Goal: Book appointment/travel/reservation

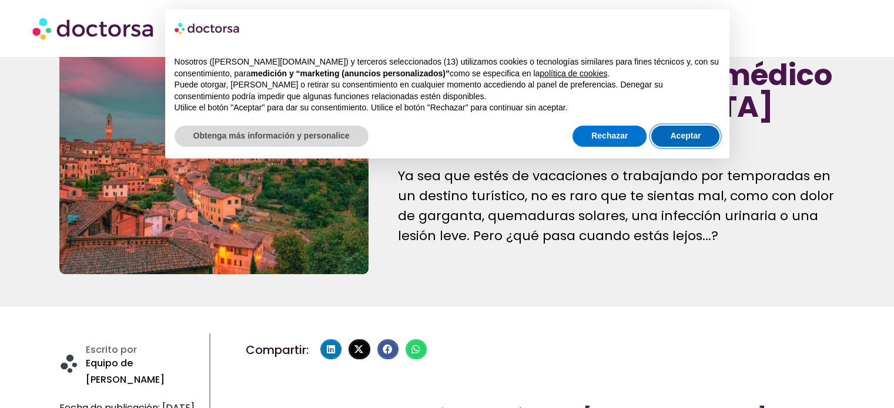
click at [679, 136] on font "Aceptar" at bounding box center [685, 135] width 31 height 9
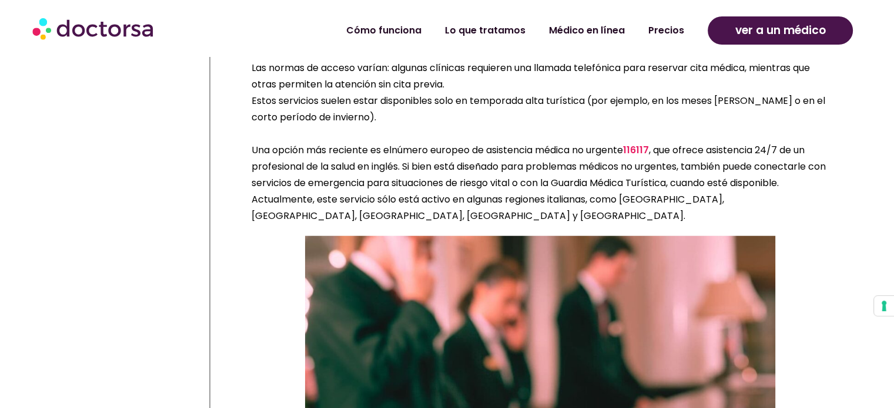
scroll to position [3231, 0]
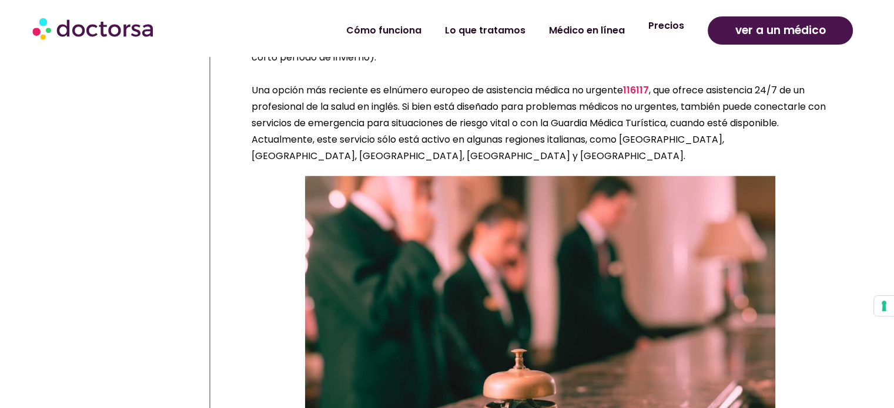
click at [667, 29] on font "Precios" at bounding box center [666, 26] width 36 height 14
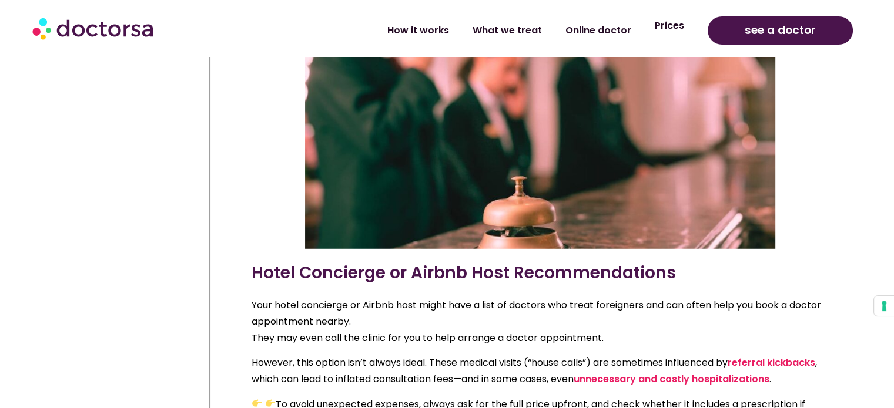
scroll to position [3230, 0]
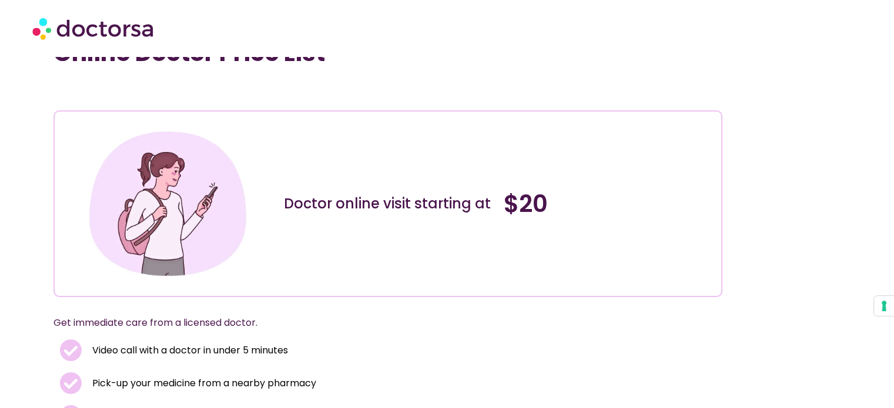
scroll to position [59, 0]
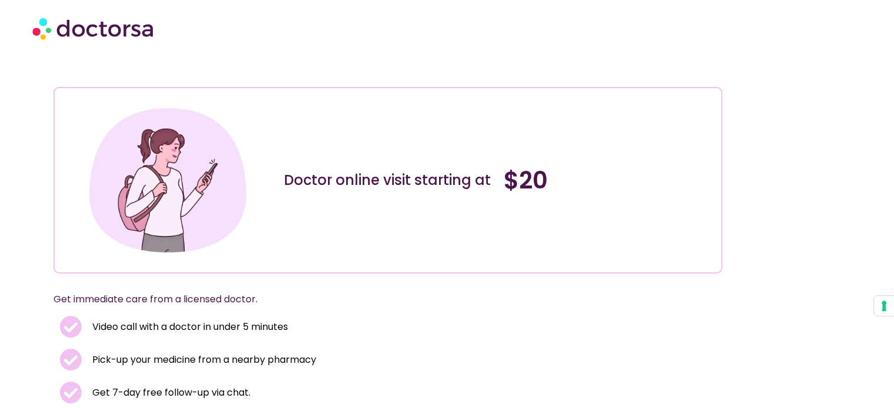
click at [94, 295] on p "Get immediate care from a licensed doctor." at bounding box center [373, 299] width 640 height 16
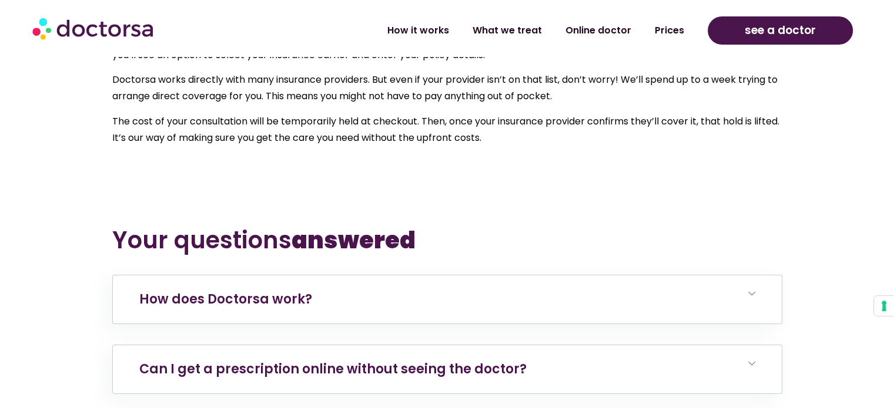
scroll to position [4054, 0]
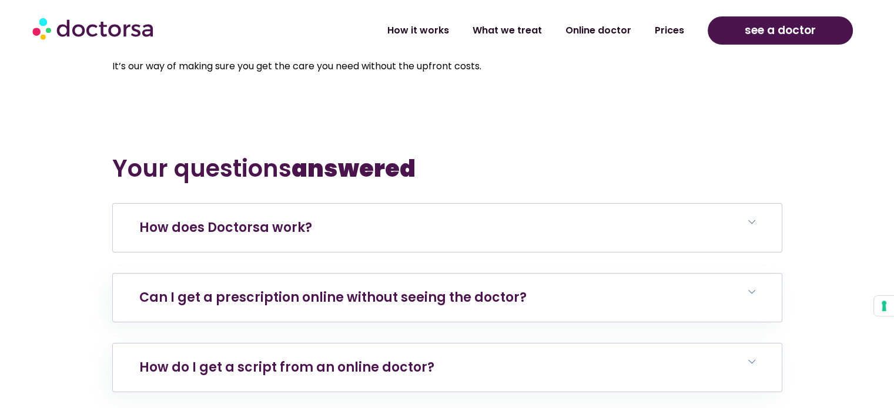
click at [270, 239] on h6 "How does Doctorsa work?" at bounding box center [447, 228] width 669 height 48
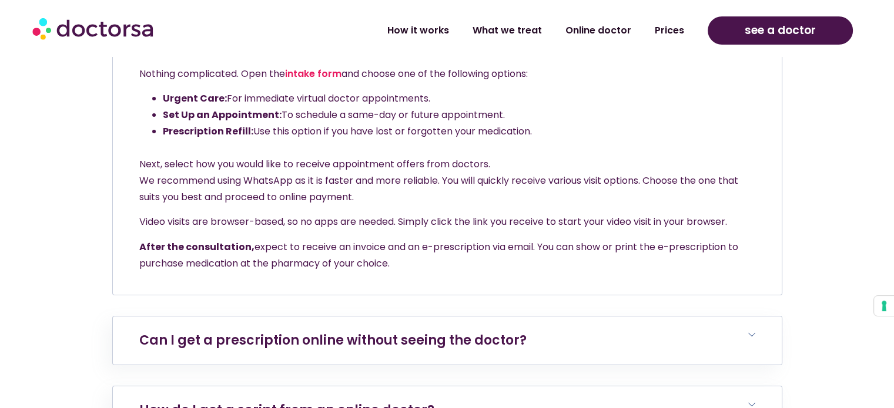
scroll to position [3995, 0]
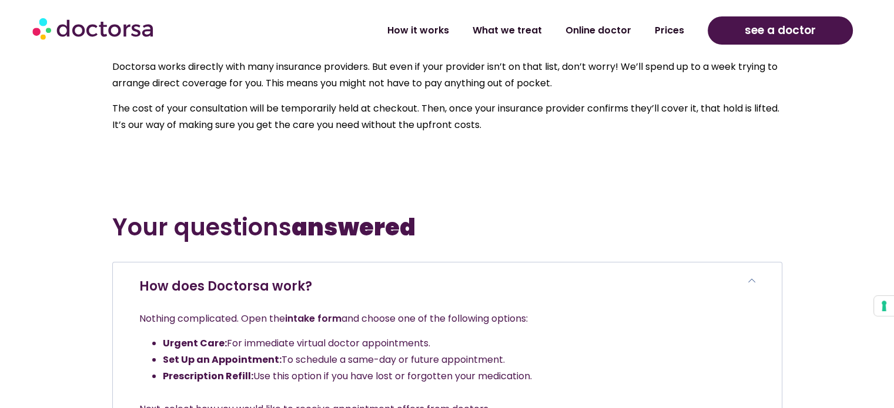
click at [314, 316] on link "intake form" at bounding box center [313, 319] width 56 height 14
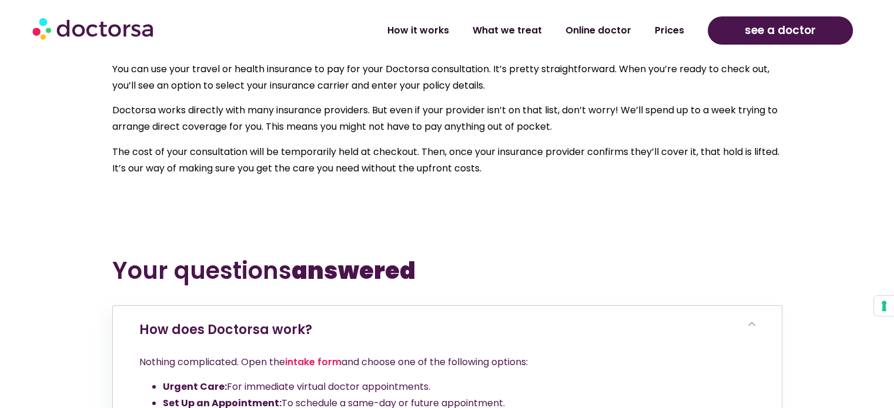
scroll to position [3934, 0]
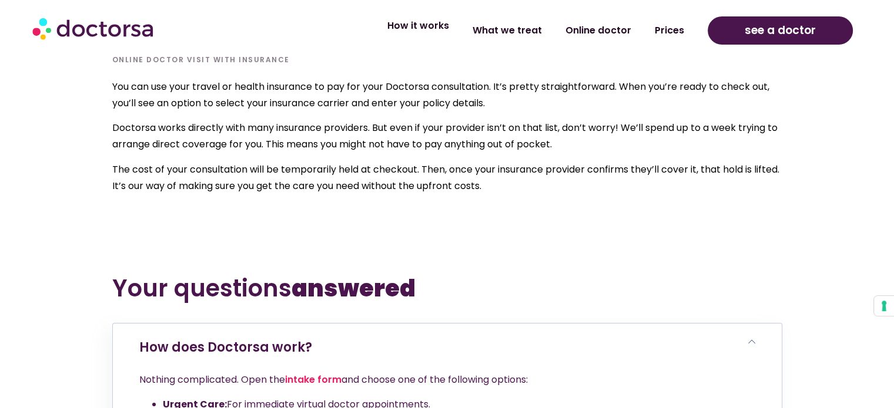
click at [452, 35] on link "How it works" at bounding box center [417, 25] width 85 height 27
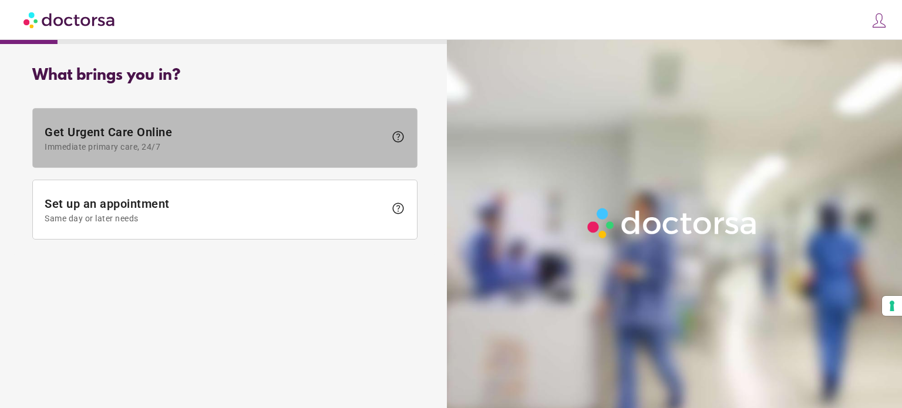
click at [329, 132] on span "Get Urgent Care Online Immediate primary care, 24/7" at bounding box center [215, 138] width 341 height 26
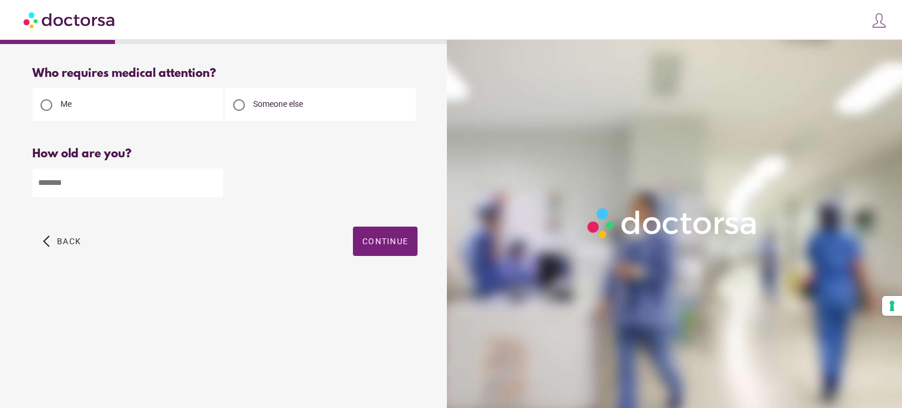
click at [69, 184] on input "number" at bounding box center [127, 183] width 191 height 29
type input "**"
click at [370, 246] on span "Continue" at bounding box center [385, 241] width 46 height 9
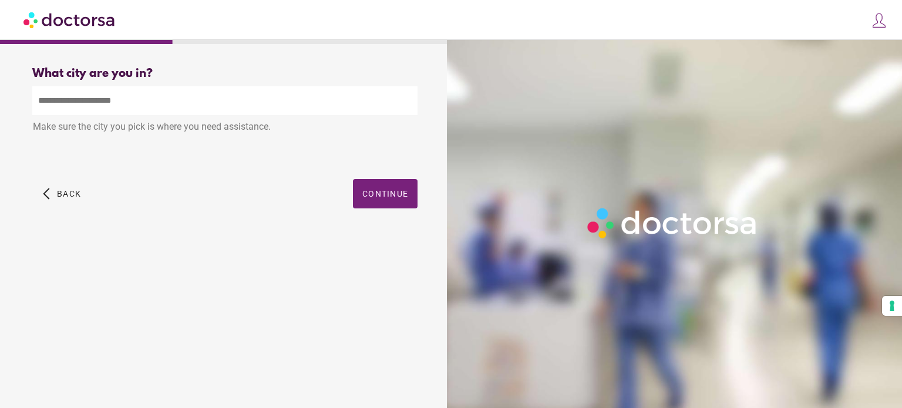
click at [70, 98] on input "text" at bounding box center [224, 100] width 385 height 29
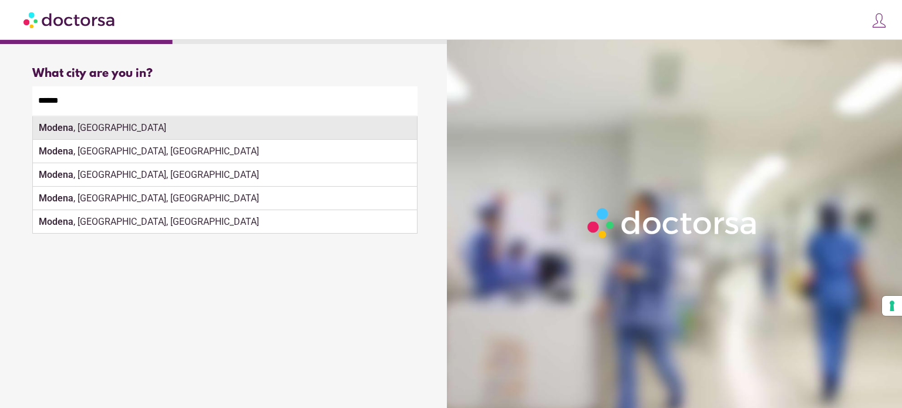
click at [275, 133] on div "Modena , Italy" at bounding box center [225, 127] width 384 height 23
type input "**********"
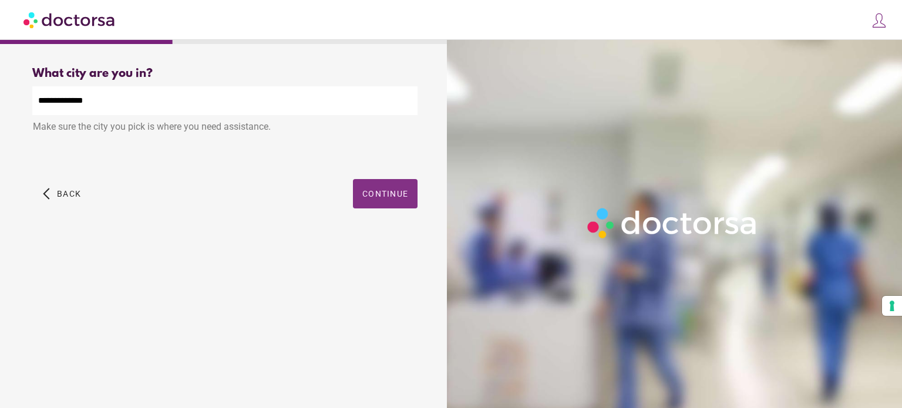
click at [404, 203] on span "button" at bounding box center [385, 193] width 65 height 29
click at [395, 197] on span "Continue" at bounding box center [385, 193] width 46 height 9
click at [0, 0] on div "Specify symptoms or medication needed so doctors can assist. Your request is fu…" at bounding box center [0, 0] width 0 height 0
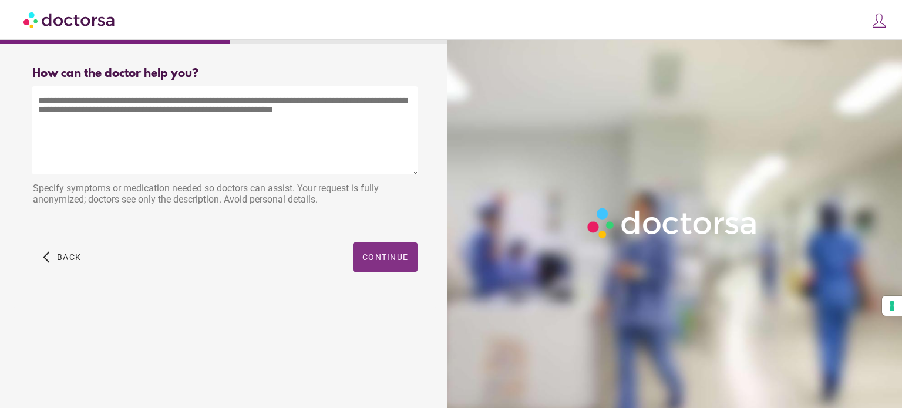
click at [390, 258] on span "Continue" at bounding box center [385, 257] width 46 height 9
click at [0, 0] on div "Please fill out all the required sections" at bounding box center [0, 0] width 0 height 0
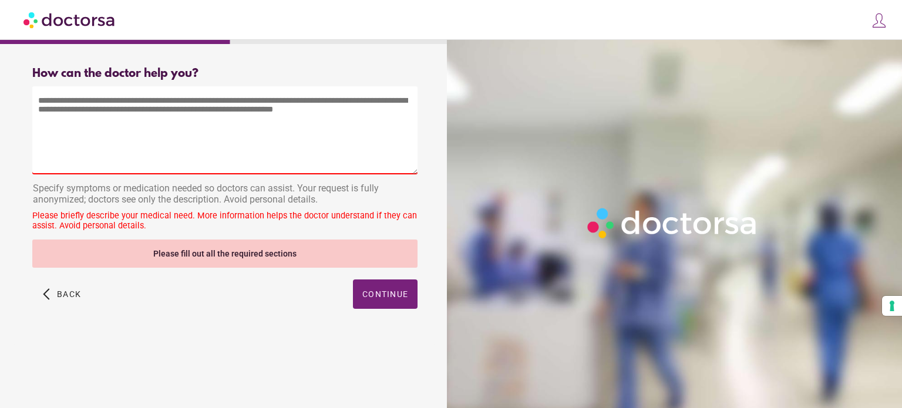
click at [282, 138] on textarea at bounding box center [224, 130] width 385 height 88
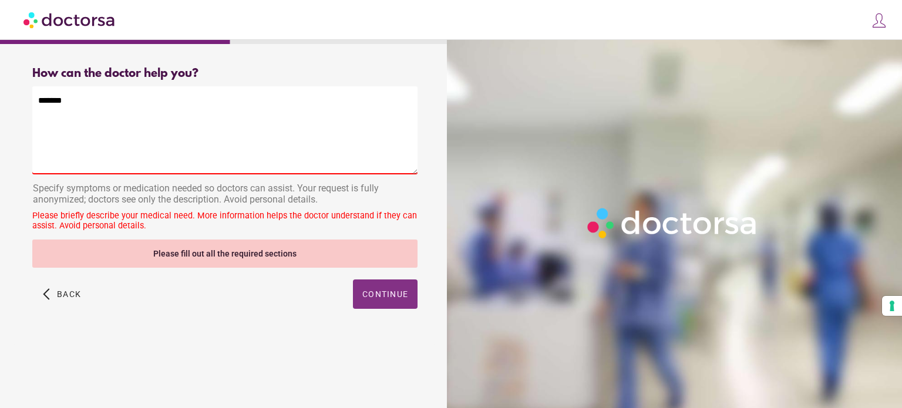
type textarea "*******"
click at [392, 291] on span "Continue" at bounding box center [385, 294] width 46 height 9
click at [0, 0] on div at bounding box center [0, 0] width 0 height 0
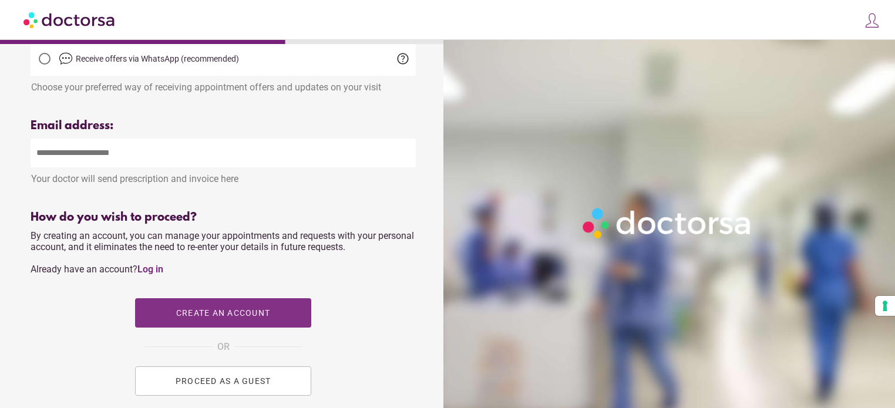
scroll to position [464, 0]
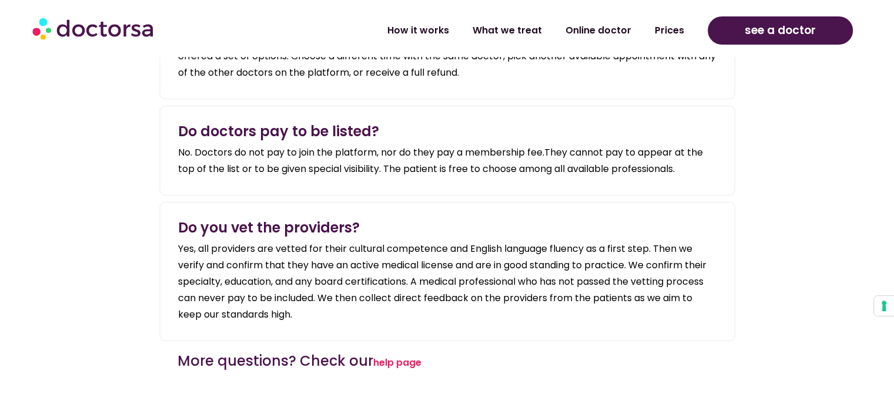
scroll to position [2350, 0]
